Goal: Understand process/instructions: Learn how to perform a task or action

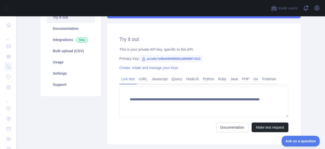
scroll to position [61, 0]
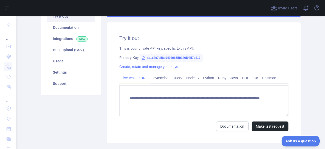
click at [140, 77] on link "cURL" at bounding box center [143, 78] width 13 height 8
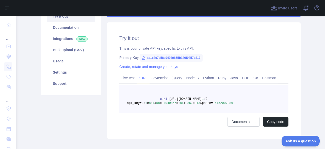
click at [142, 58] on icon at bounding box center [144, 58] width 4 height 4
drag, startPoint x: 144, startPoint y: 56, endPoint x: 201, endPoint y: 57, distance: 57.0
click at [201, 57] on div "Primary Key: ac1e8c7a58e94949855b186f0857c813" at bounding box center [203, 57] width 169 height 5
click at [224, 104] on pre "curl '[URL][DOMAIN_NAME] 1 /?api_key=ac 1 e 8 c 7 a 58 e 94949855 b 186 f 0857 …" at bounding box center [203, 98] width 169 height 27
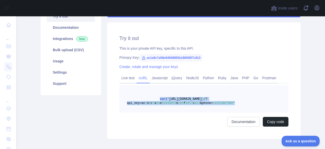
drag, startPoint x: 224, startPoint y: 104, endPoint x: 155, endPoint y: 99, distance: 69.8
click at [155, 99] on pre "curl '[URL][DOMAIN_NAME] 1 /?api_key=ac 1 e 8 c 7 a 58 e 94949855 b 186 f 0857 …" at bounding box center [203, 98] width 169 height 27
copy span "curl '[URL][DOMAIN_NAME] 1 /?api_key=ac 1 e 8 c 7 a 58 e 94949855 b 186 f 0857 …"
